Goal: Information Seeking & Learning: Learn about a topic

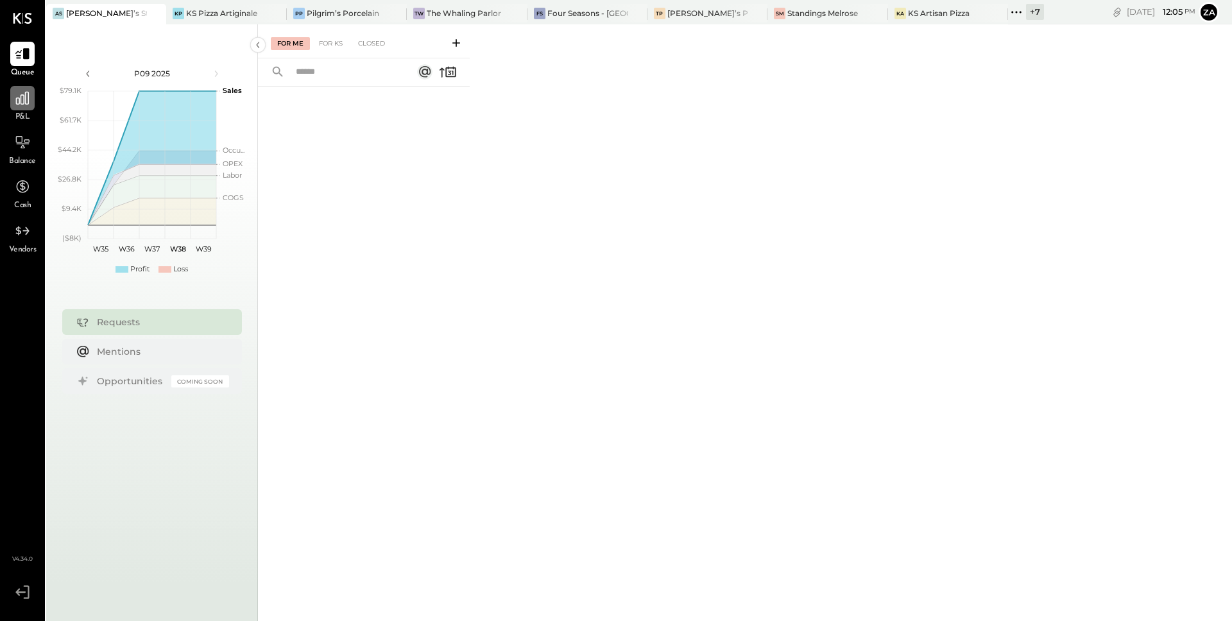
click at [23, 110] on div at bounding box center [22, 98] width 24 height 24
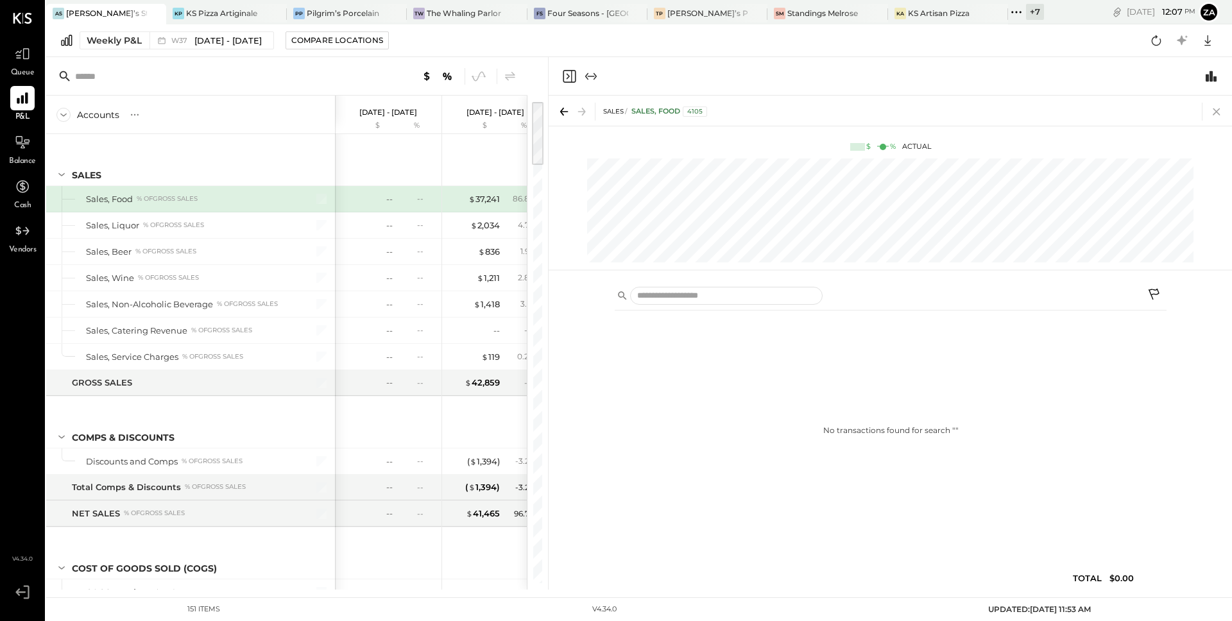
click at [1217, 113] on icon at bounding box center [1216, 111] width 7 height 7
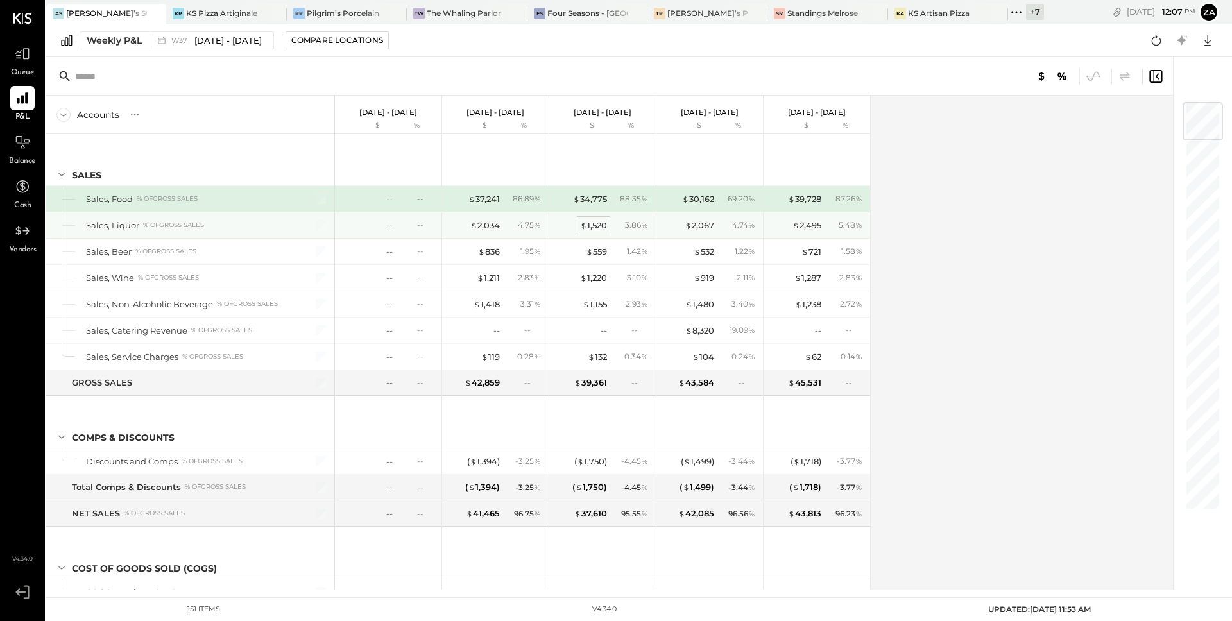
click at [591, 223] on div "$ 1,520" at bounding box center [593, 225] width 27 height 12
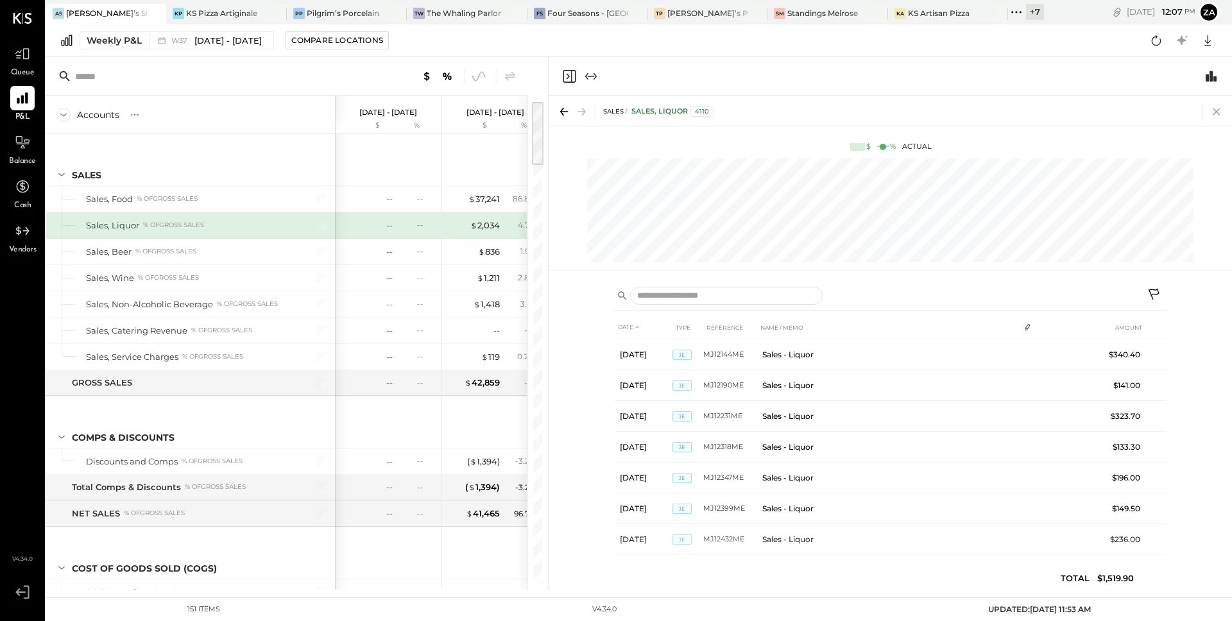
click at [1215, 112] on icon at bounding box center [1216, 111] width 7 height 7
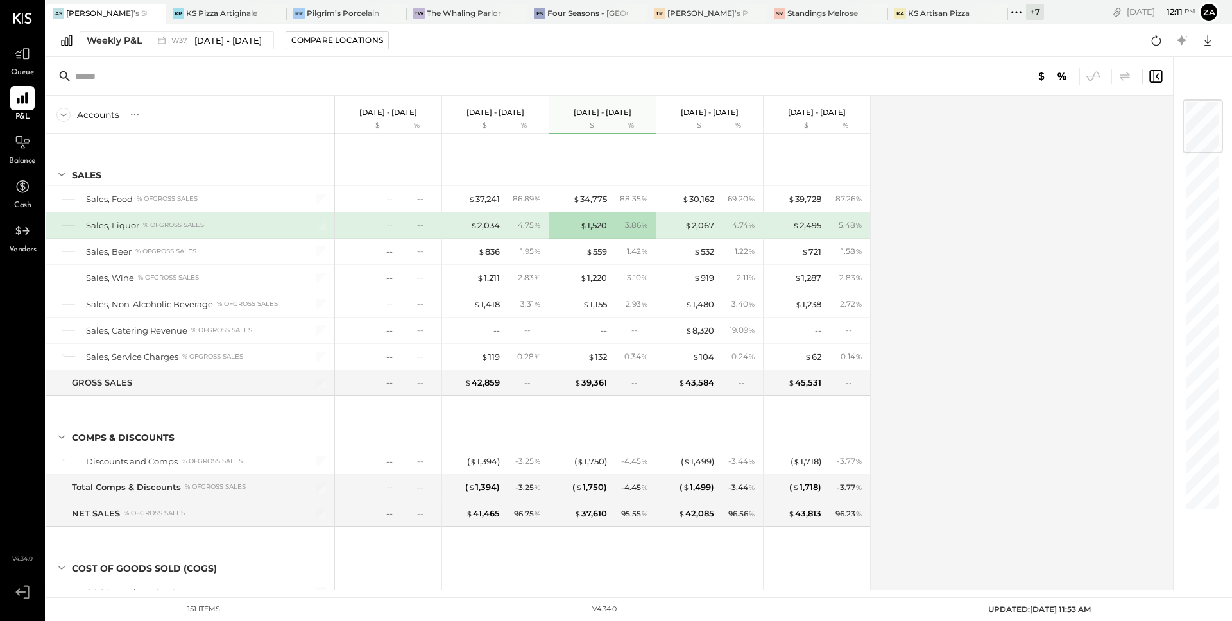
click at [22, 21] on icon at bounding box center [22, 18] width 19 height 11
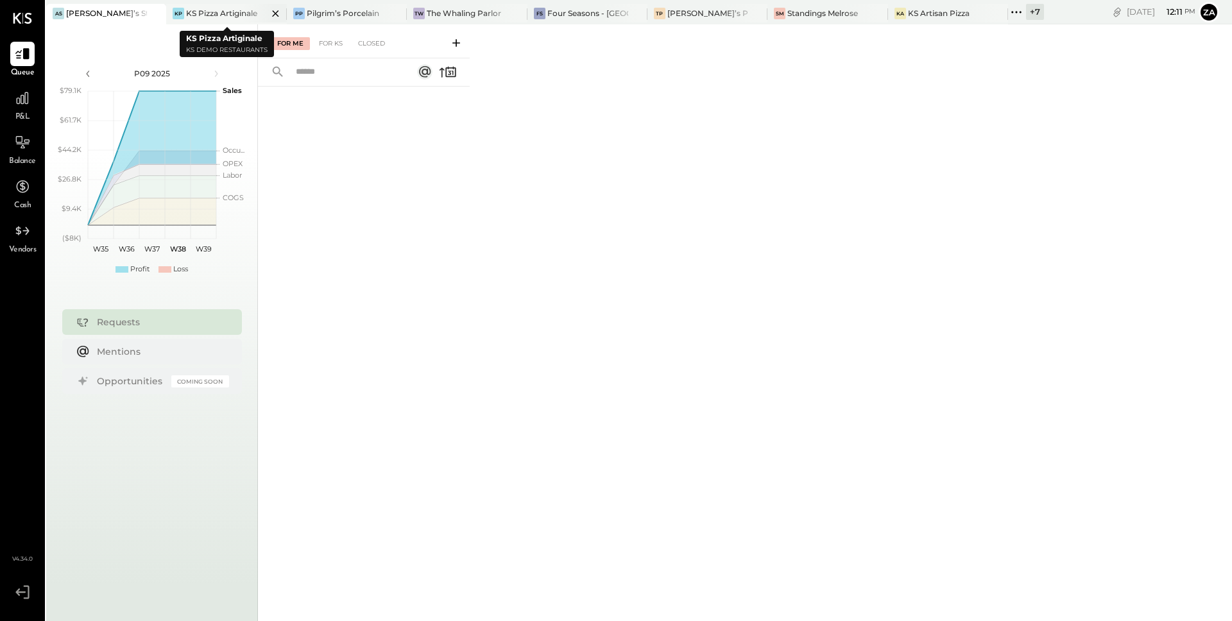
click at [224, 17] on div "KS Pizza Artiginale" at bounding box center [221, 13] width 71 height 11
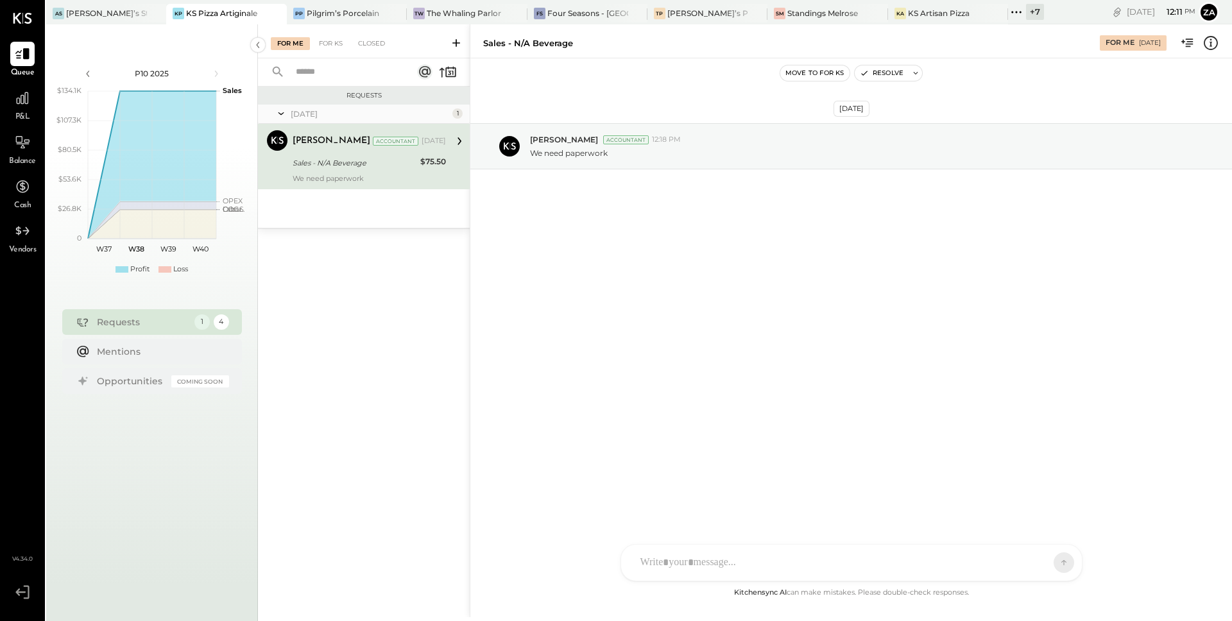
click at [444, 142] on div "[DATE]" at bounding box center [434, 141] width 24 height 10
click at [710, 563] on div "C [PERSON_NAME] MB [PERSON_NAME] ZS [PERSON_NAME] RC Rohit Customer [PERSON_NAM…" at bounding box center [852, 562] width 462 height 37
click at [1032, 558] on icon at bounding box center [1038, 562] width 13 height 13
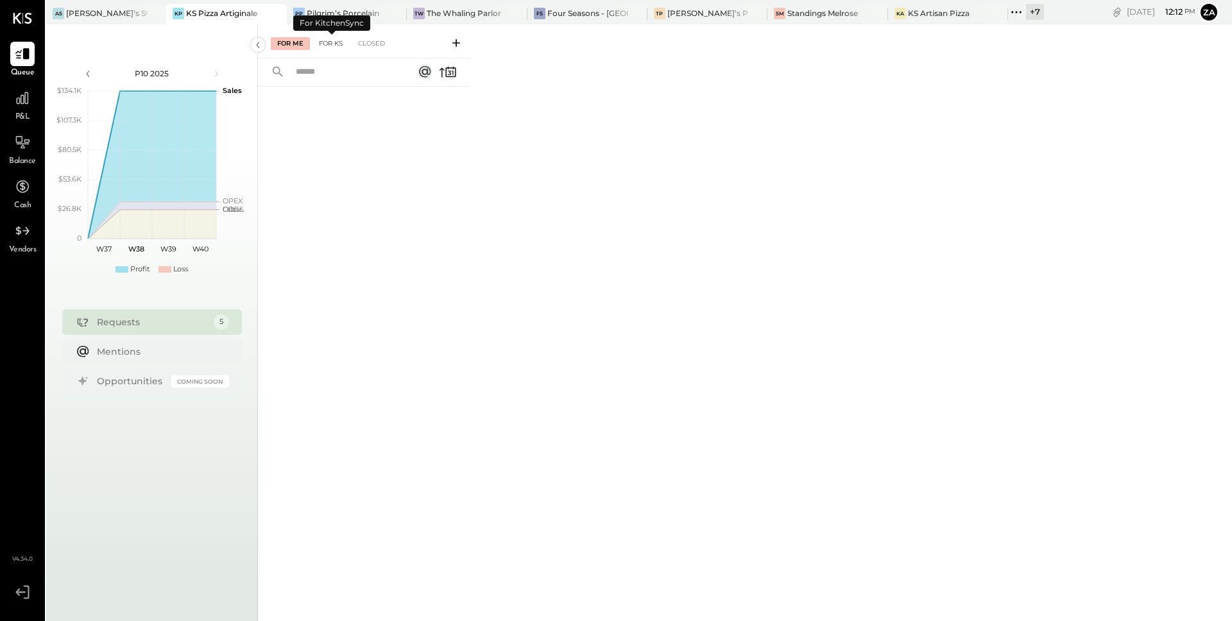
click at [332, 46] on div "For KS" at bounding box center [330, 43] width 37 height 13
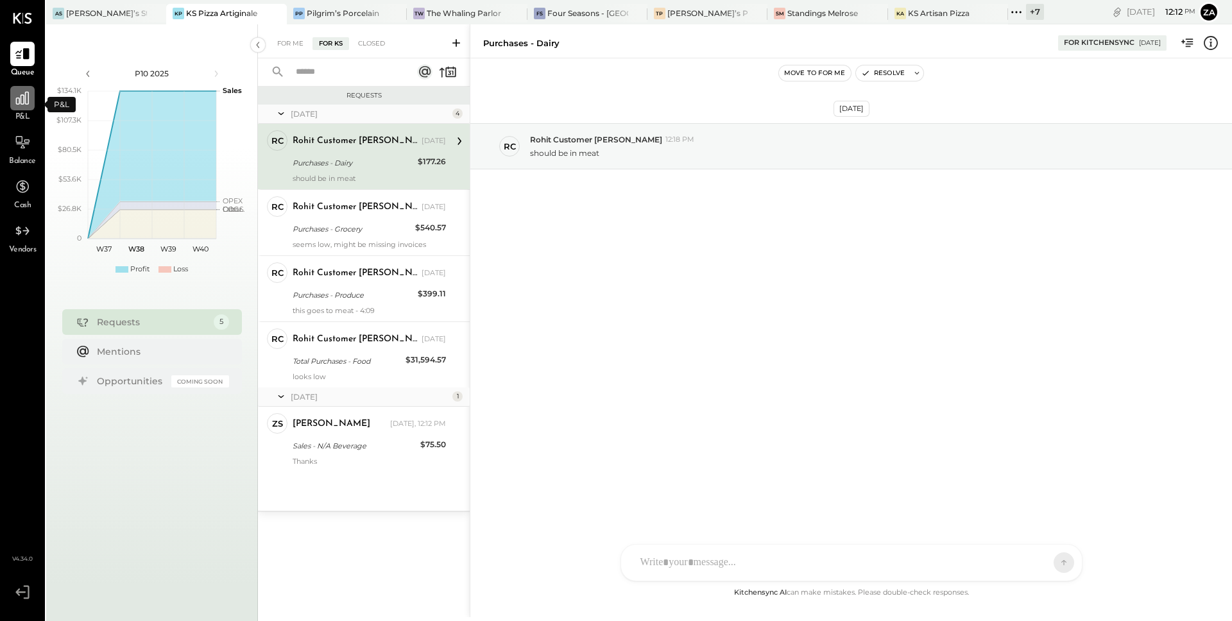
click at [20, 92] on icon at bounding box center [22, 98] width 17 height 17
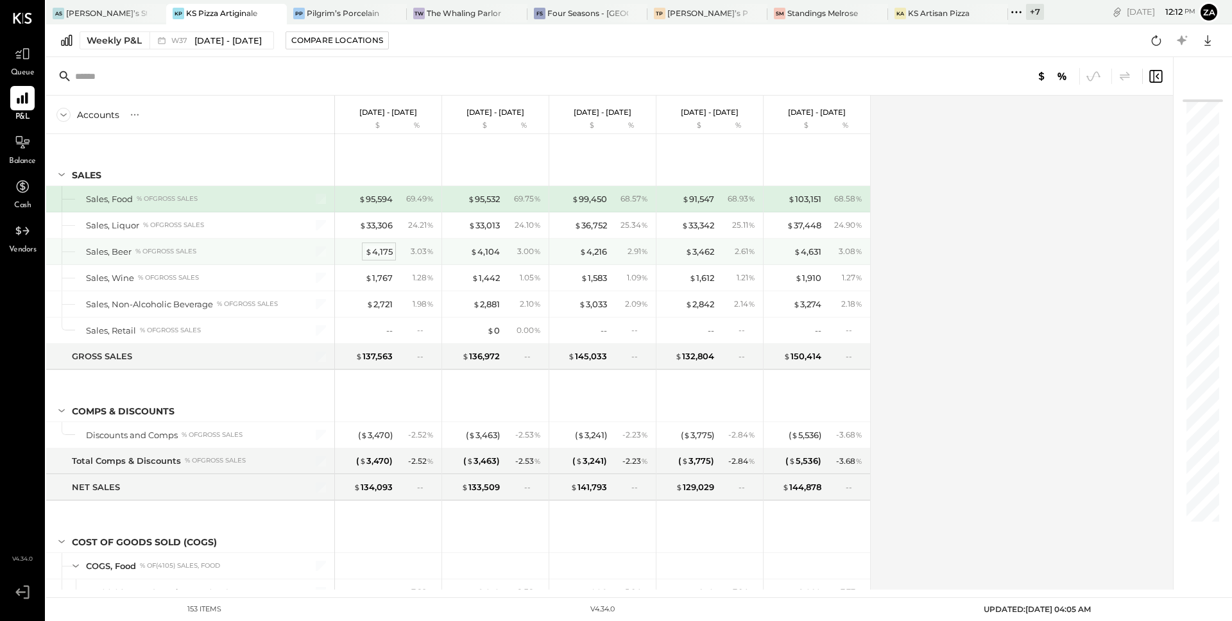
click at [389, 251] on div "$ 4,175" at bounding box center [379, 252] width 28 height 12
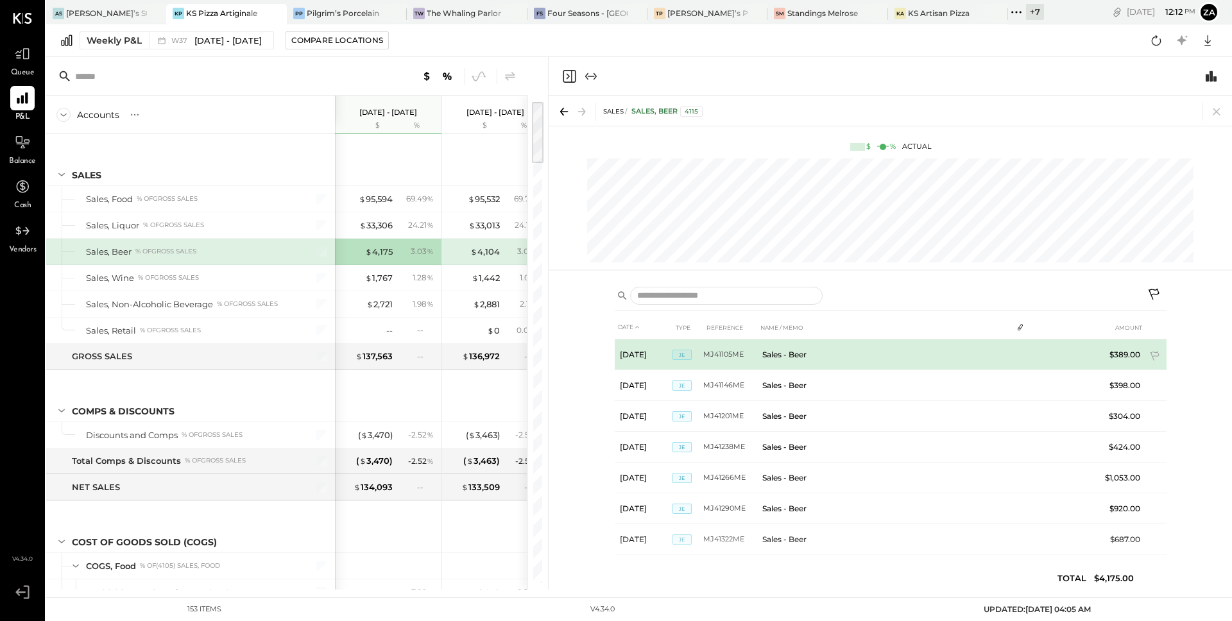
click at [683, 355] on span "JE" at bounding box center [681, 355] width 19 height 10
